Goal: Information Seeking & Learning: Check status

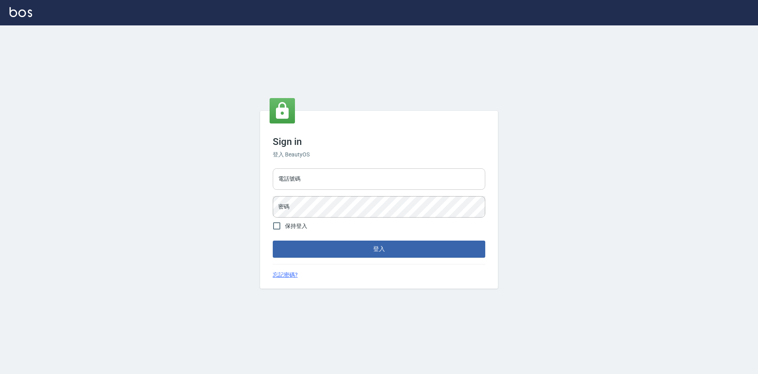
click at [307, 170] on input "電話號碼" at bounding box center [379, 178] width 213 height 21
type input "2380118"
click at [273, 240] on button "登入" at bounding box center [379, 248] width 213 height 17
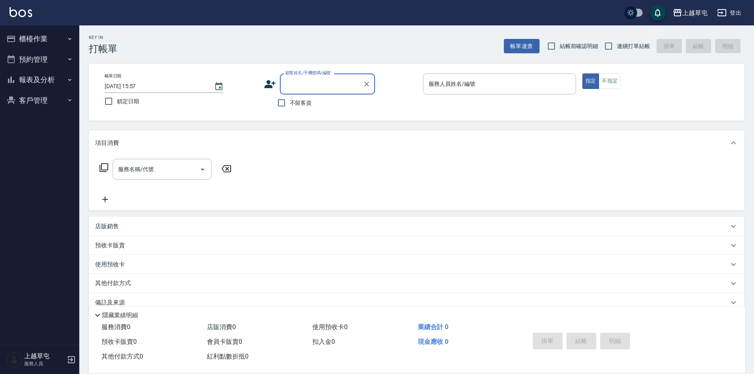
click at [41, 83] on button "報表及分析" at bounding box center [39, 79] width 73 height 21
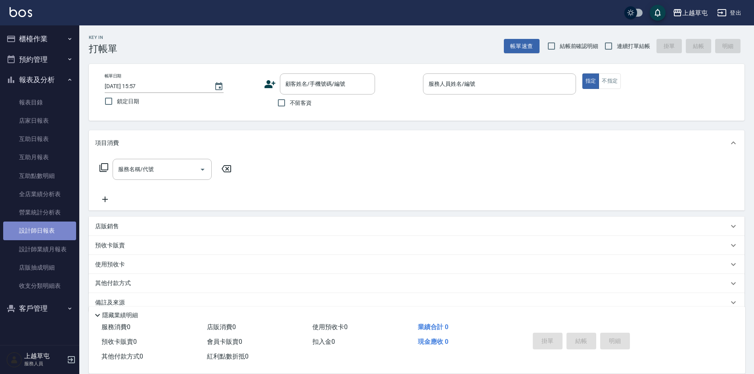
click at [46, 237] on link "設計師日報表" at bounding box center [39, 230] width 73 height 18
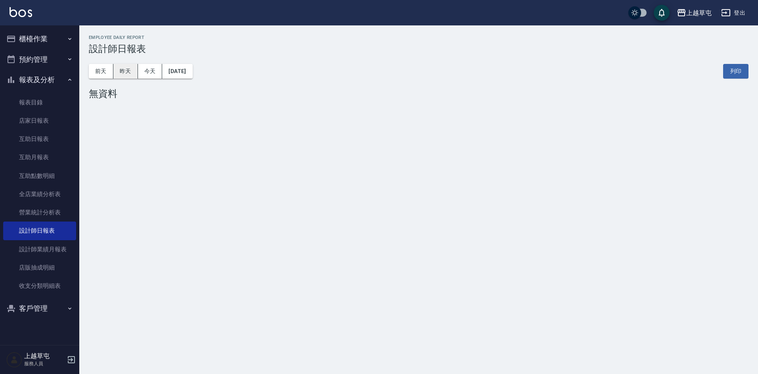
click at [128, 72] on button "昨天" at bounding box center [125, 71] width 25 height 15
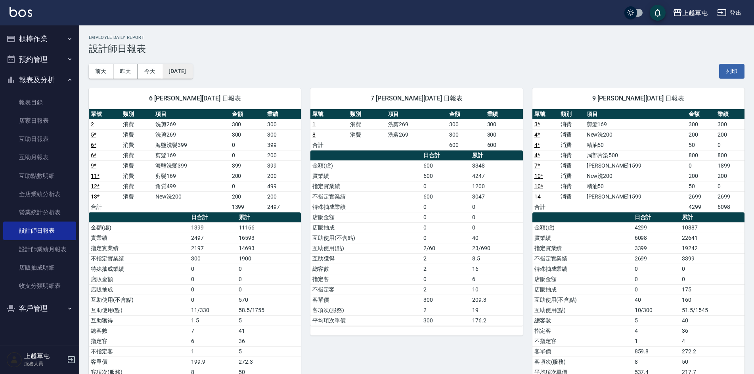
click at [184, 71] on button "[DATE]" at bounding box center [177, 71] width 30 height 15
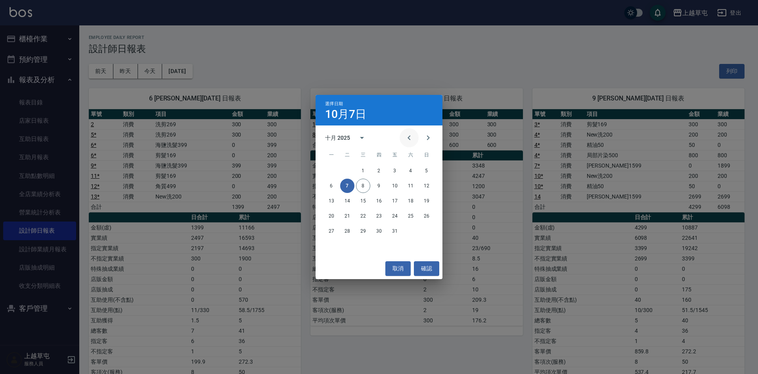
click at [408, 139] on icon "Previous month" at bounding box center [410, 138] width 10 height 10
click at [349, 228] on button "30" at bounding box center [347, 231] width 14 height 14
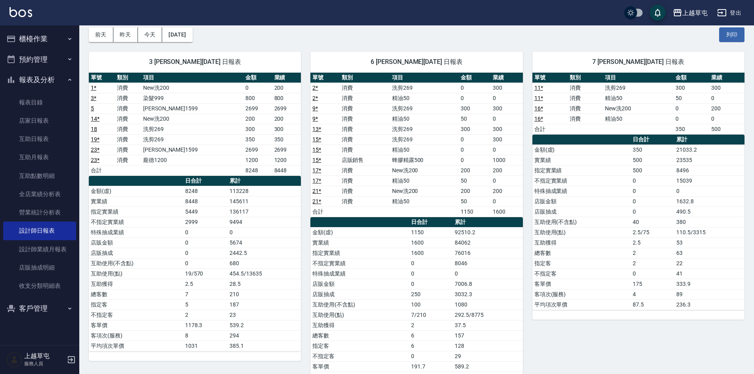
scroll to position [79, 0]
